Goal: Task Accomplishment & Management: Complete application form

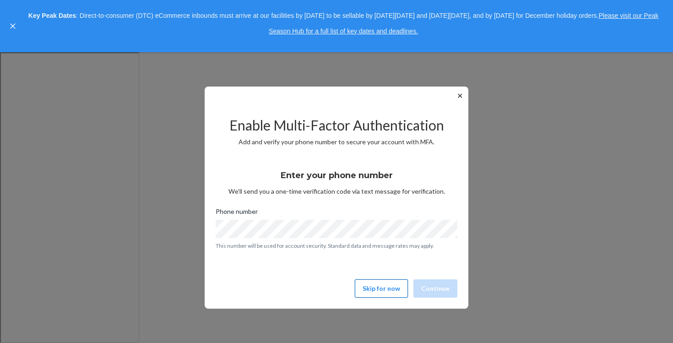
click at [381, 289] on button "Skip for now" at bounding box center [381, 288] width 53 height 18
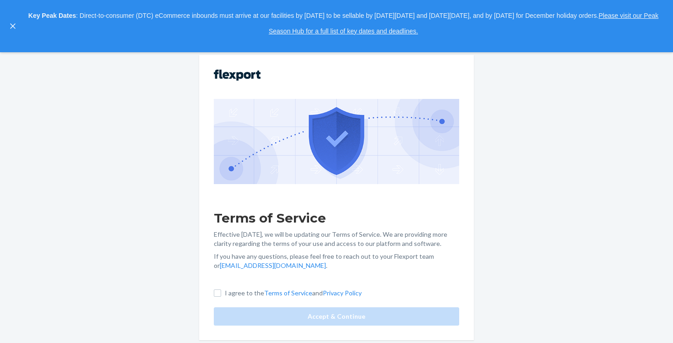
scroll to position [28, 0]
click at [217, 293] on input "I agree to the Terms of Service and Privacy Policy" at bounding box center [217, 292] width 7 height 7
checkbox input "true"
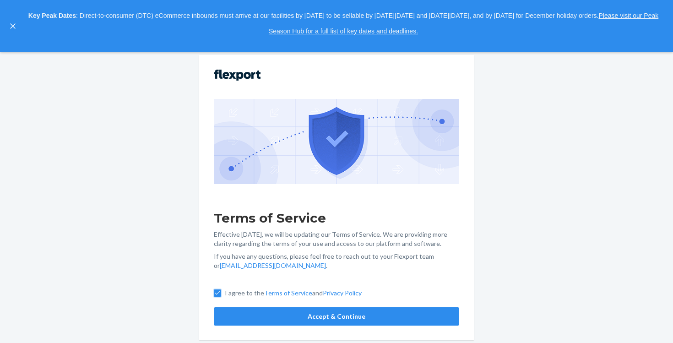
scroll to position [64, 0]
click at [242, 318] on button "Accept & Continue" at bounding box center [336, 316] width 245 height 18
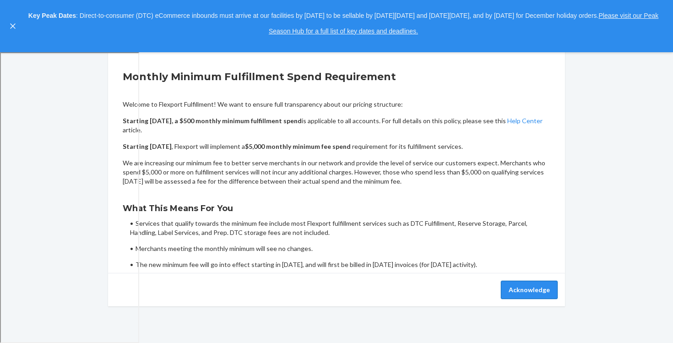
click at [515, 289] on button "Acknowledge" at bounding box center [529, 290] width 57 height 18
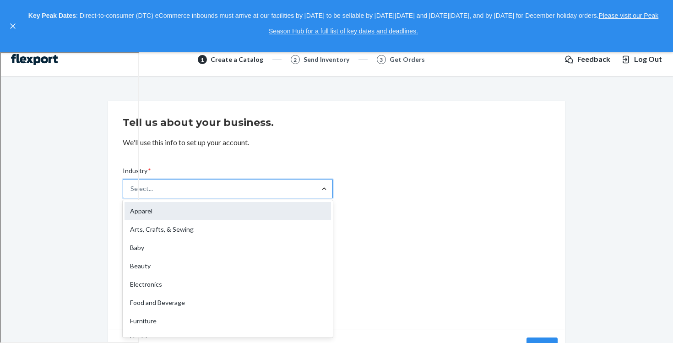
click at [141, 210] on div "Apparel" at bounding box center [228, 211] width 206 height 18
click at [131, 193] on input "Industry * option Apparel focused, 1 of 19. 19 results available. Use Up and Do…" at bounding box center [130, 188] width 1 height 9
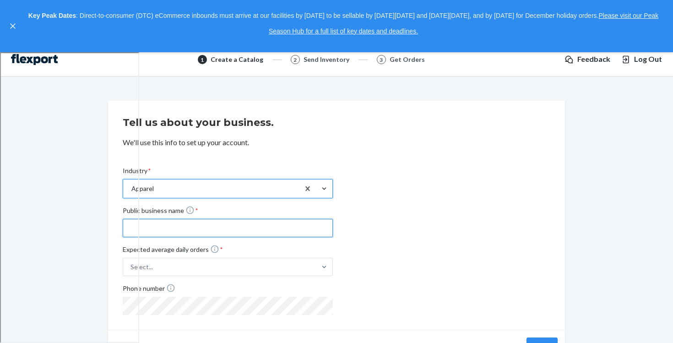
click at [206, 228] on input "Public business name *" at bounding box center [228, 228] width 210 height 18
type input "SESG"
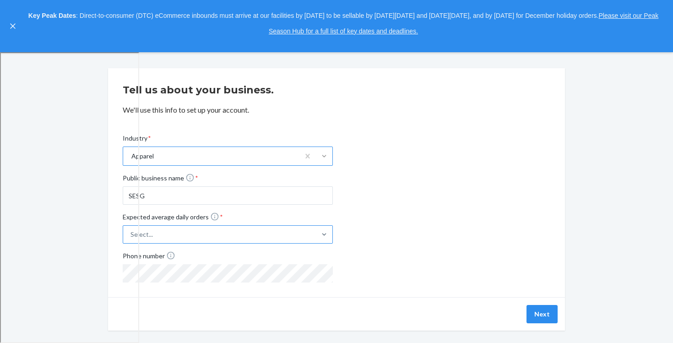
click at [216, 244] on div "Select..." at bounding box center [228, 234] width 210 height 18
click at [85, 234] on input "Expected average daily orders * Select..." at bounding box center [85, 234] width 0 height 0
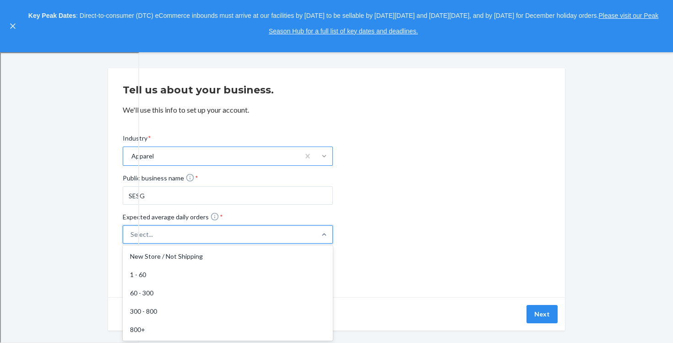
scroll to position [43, 0]
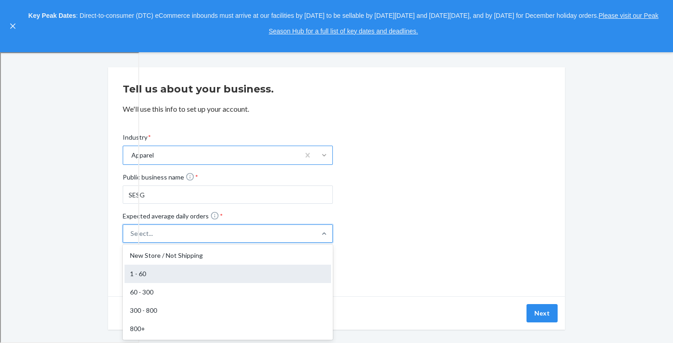
click at [176, 271] on div "1 - 60" at bounding box center [228, 274] width 206 height 18
click at [85, 233] on input "Expected average daily orders * option 1 - 60 focused, 2 of 5. 5 results availa…" at bounding box center [85, 233] width 0 height 0
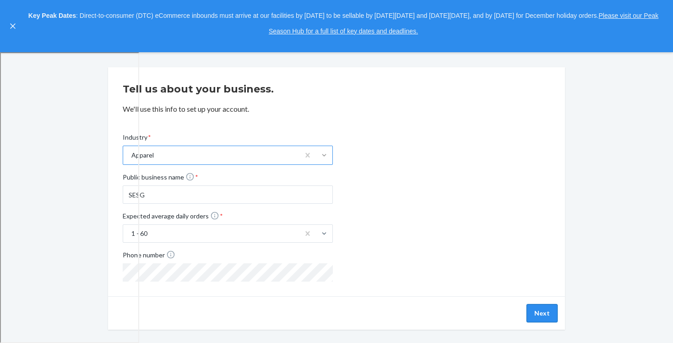
click at [540, 308] on button "Next" at bounding box center [541, 313] width 31 height 18
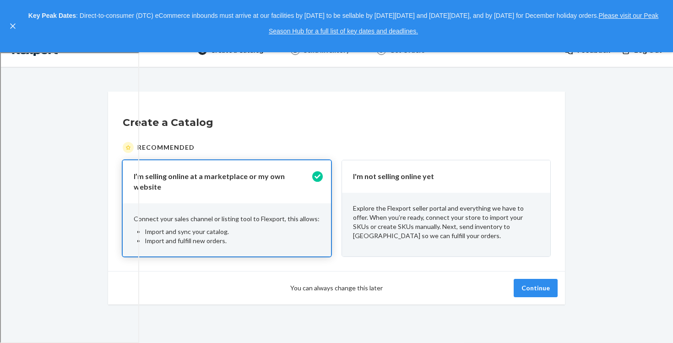
scroll to position [22, 0]
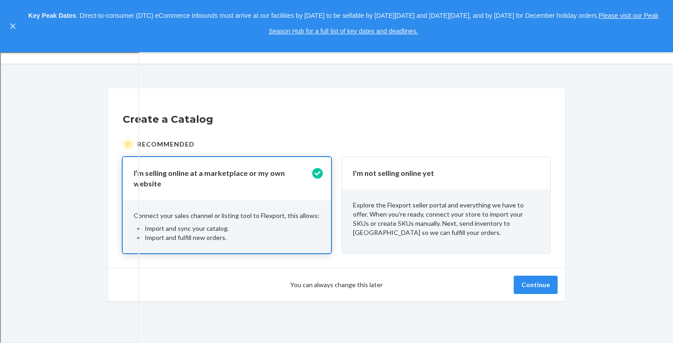
click at [507, 163] on div "I'm not selling online yet" at bounding box center [446, 173] width 208 height 33
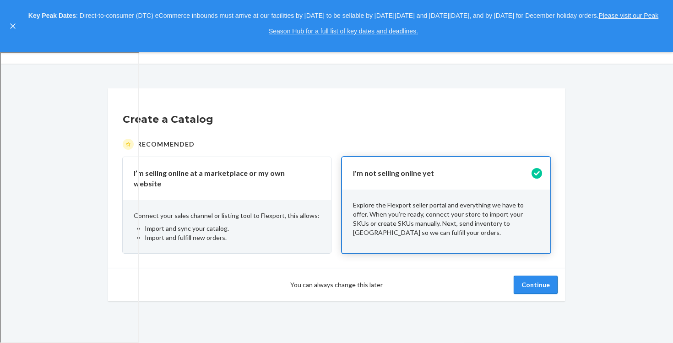
click at [536, 277] on button "Continue" at bounding box center [536, 285] width 44 height 18
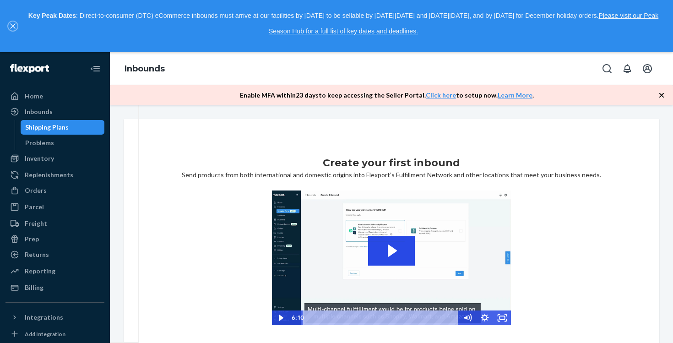
click at [13, 25] on icon "close," at bounding box center [12, 26] width 5 height 5
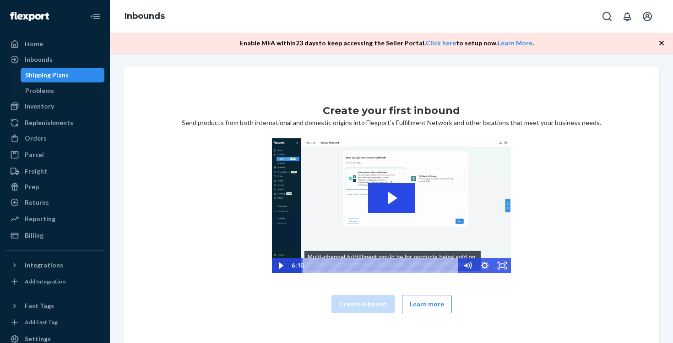
click at [661, 42] on icon "button" at bounding box center [661, 43] width 5 height 5
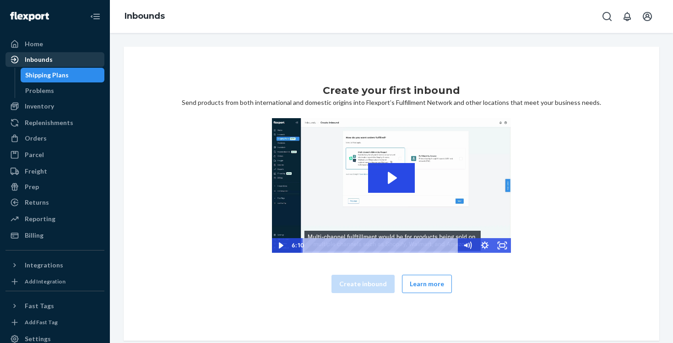
click at [35, 60] on div "Inbounds" at bounding box center [39, 59] width 28 height 9
click at [40, 77] on div "Shipping Plans" at bounding box center [46, 74] width 43 height 9
click at [38, 60] on div "Inbounds" at bounding box center [39, 59] width 28 height 9
click at [42, 76] on div "Shipping Plans" at bounding box center [46, 74] width 43 height 9
click at [36, 106] on div "Inventory" at bounding box center [39, 106] width 29 height 9
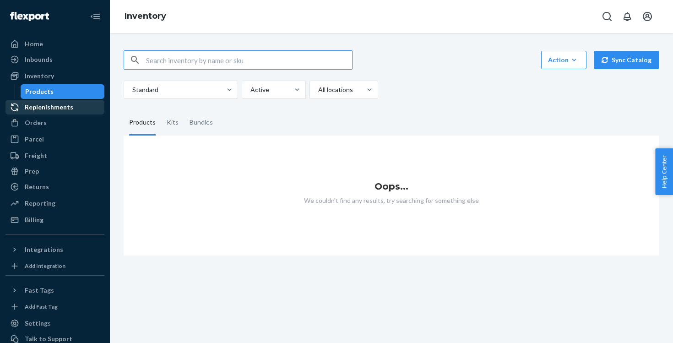
click at [43, 106] on div "Replenishments" at bounding box center [49, 107] width 49 height 9
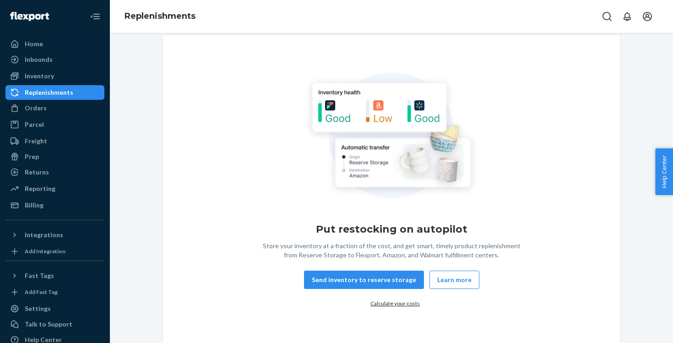
scroll to position [16, 0]
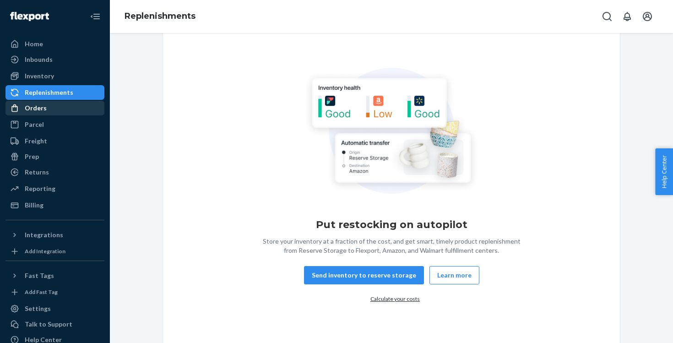
click at [34, 110] on div "Orders" at bounding box center [36, 107] width 22 height 9
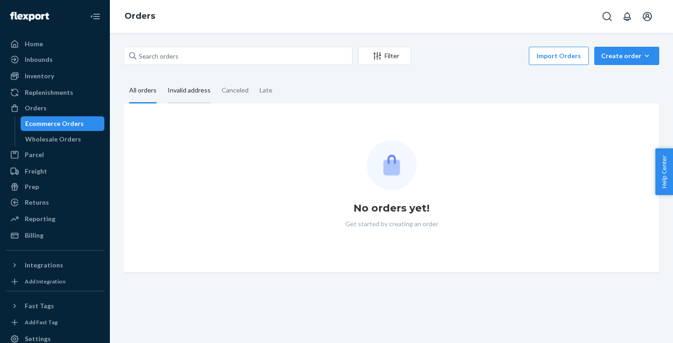
click at [187, 92] on div "Invalid address" at bounding box center [189, 90] width 43 height 25
click at [162, 78] on input "Invalid address" at bounding box center [162, 78] width 0 height 0
click at [231, 94] on div "Canceled" at bounding box center [235, 90] width 27 height 25
click at [216, 78] on input "Canceled" at bounding box center [216, 78] width 0 height 0
click at [260, 90] on div "Late" at bounding box center [266, 90] width 13 height 25
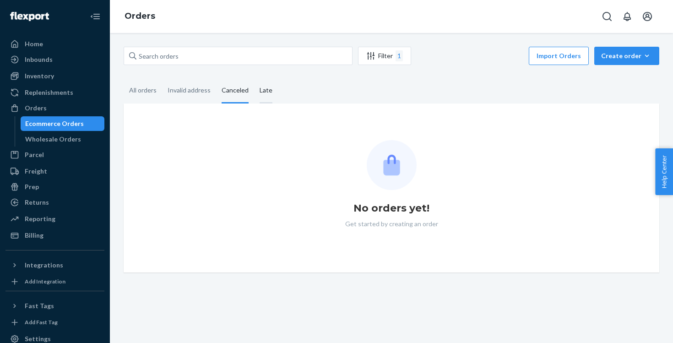
click at [254, 78] on input "Late" at bounding box center [254, 78] width 0 height 0
click at [398, 56] on div "1" at bounding box center [398, 55] width 7 height 11
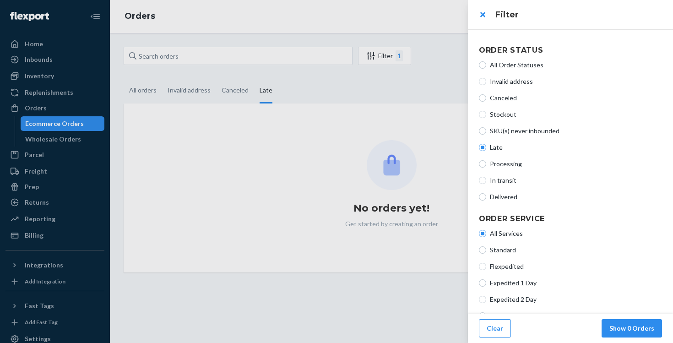
click at [502, 158] on div "All Order Statuses Invalid address Canceled Stockout SKU(s) never inbounded Lat…" at bounding box center [570, 131] width 183 height 148
click at [483, 14] on button "close" at bounding box center [482, 14] width 18 height 18
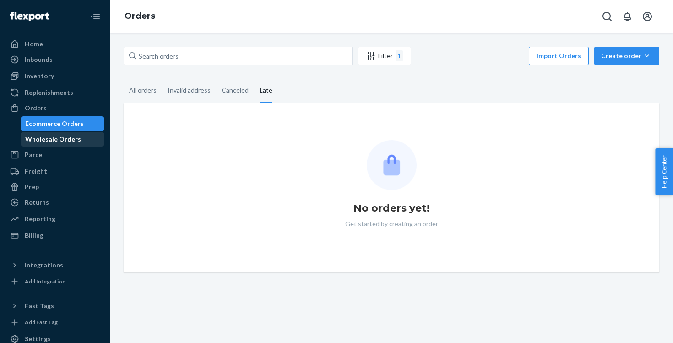
click at [51, 141] on div "Wholesale Orders" at bounding box center [53, 139] width 56 height 9
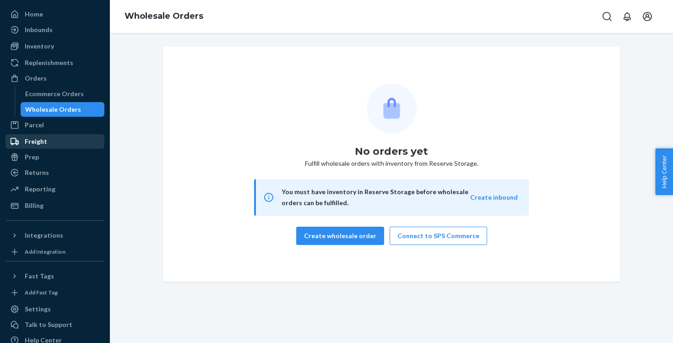
scroll to position [30, 0]
click at [29, 122] on div "Parcel" at bounding box center [34, 124] width 19 height 9
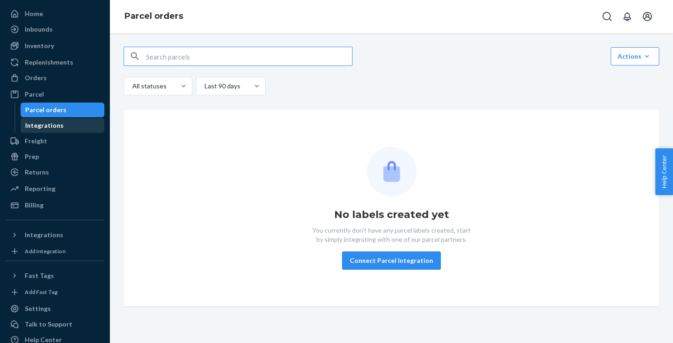
click at [43, 124] on div "Integrations" at bounding box center [44, 125] width 38 height 9
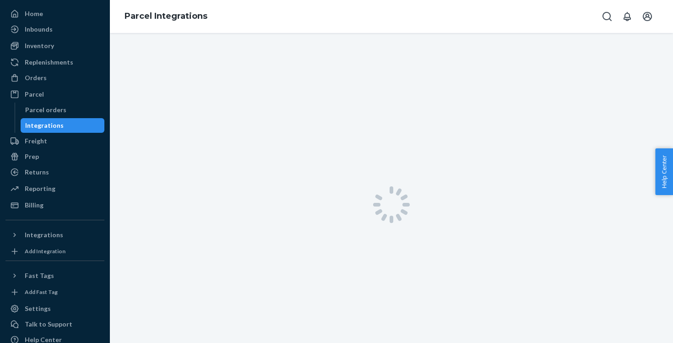
click at [43, 124] on div "Integrations" at bounding box center [44, 125] width 38 height 9
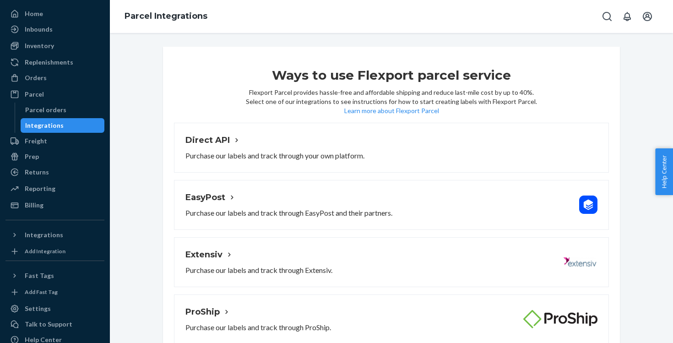
scroll to position [12, 0]
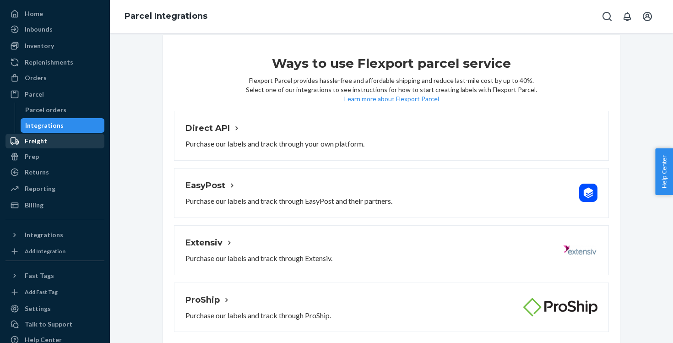
click at [31, 140] on div "Freight" at bounding box center [36, 140] width 22 height 9
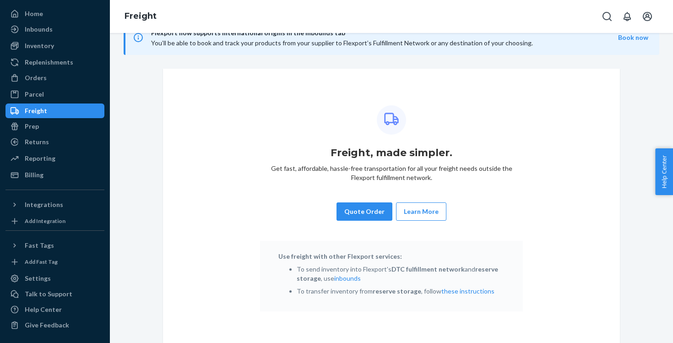
scroll to position [35, 0]
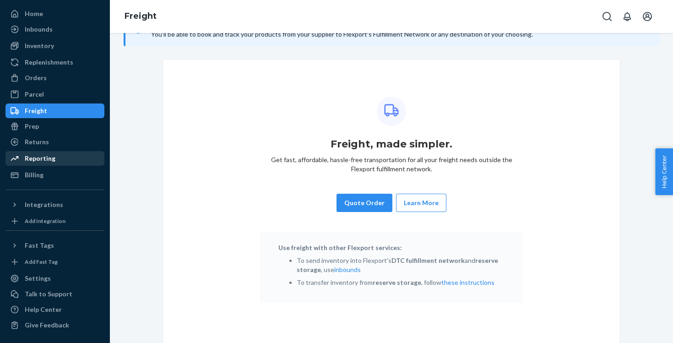
click at [37, 157] on div "Reporting" at bounding box center [40, 158] width 31 height 9
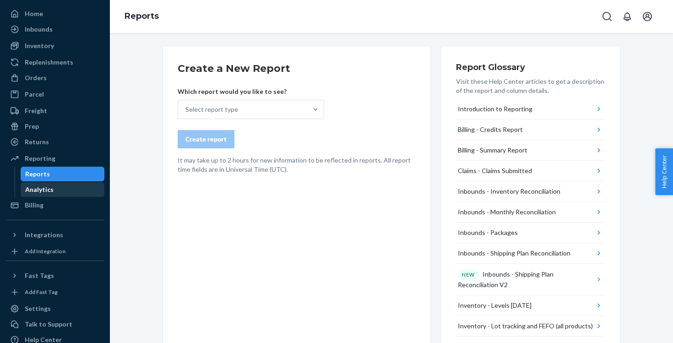
click at [34, 190] on div "Analytics" at bounding box center [39, 189] width 28 height 9
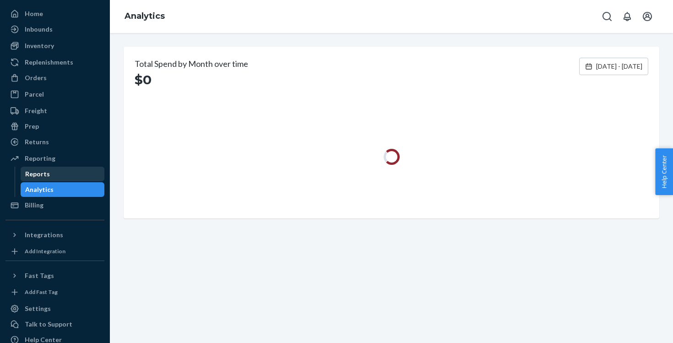
click at [39, 175] on div "Reports" at bounding box center [37, 173] width 25 height 9
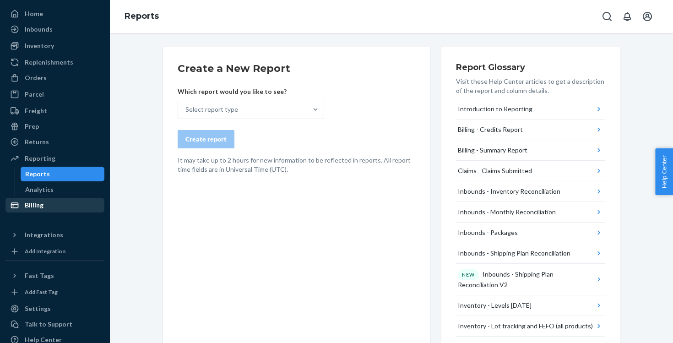
click at [37, 206] on div "Billing" at bounding box center [34, 204] width 19 height 9
